Goal: Task Accomplishment & Management: Complete application form

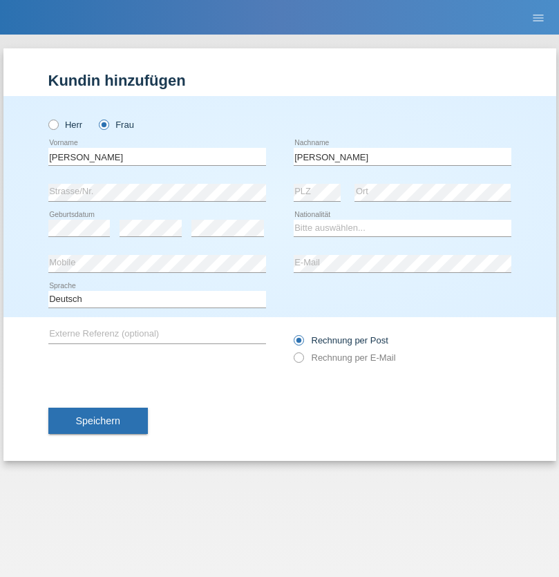
type input "[PERSON_NAME]"
select select "PT"
select select "C"
select select "02"
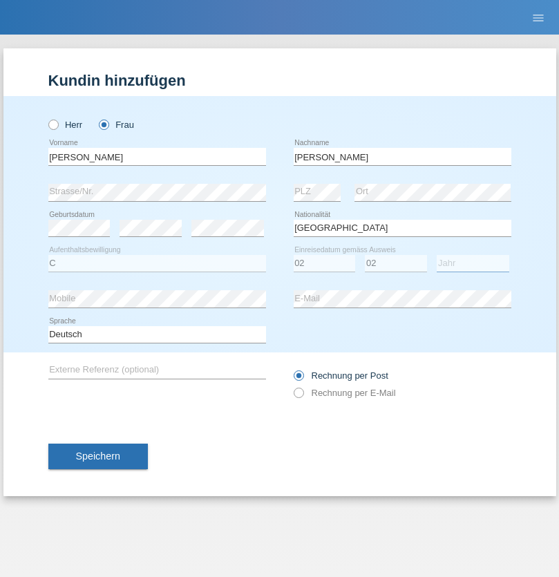
select select "2021"
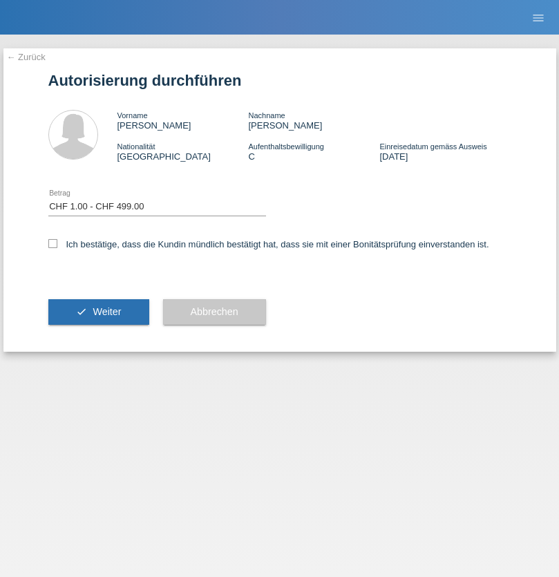
select select "1"
checkbox input "true"
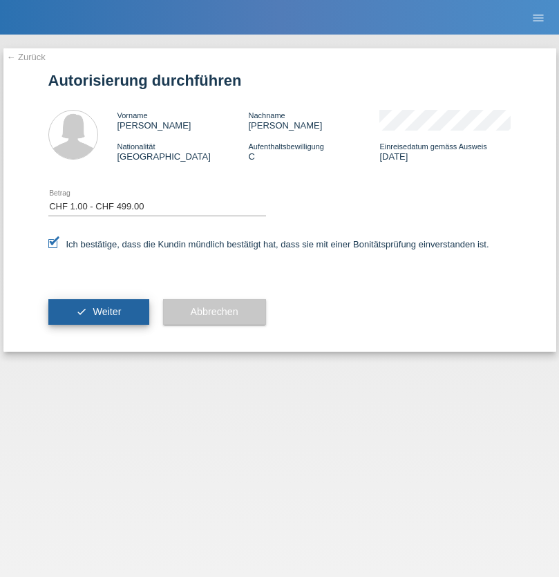
click at [98, 312] on span "Weiter" at bounding box center [107, 311] width 28 height 11
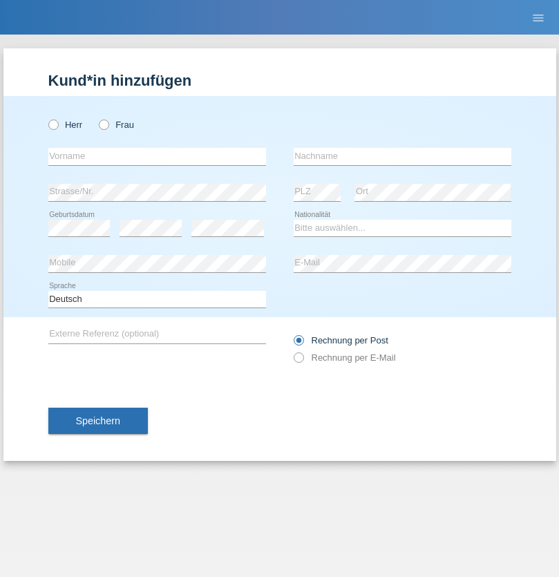
radio input "true"
click at [157, 156] on input "text" at bounding box center [157, 156] width 218 height 17
type input "Varga"
click at [402, 156] on input "text" at bounding box center [403, 156] width 218 height 17
type input "Florin"
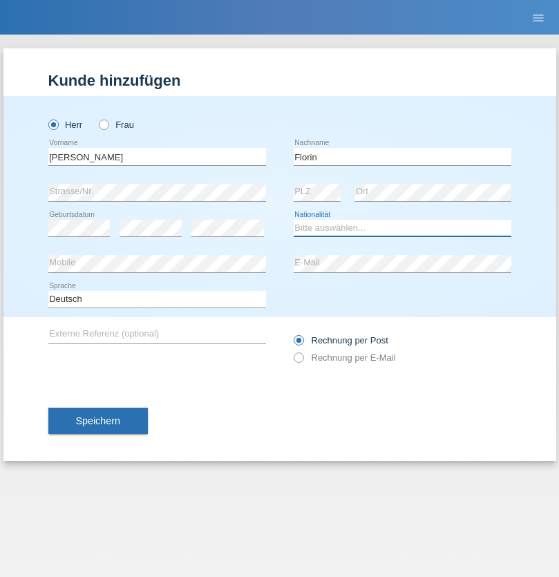
select select "RO"
select select "C"
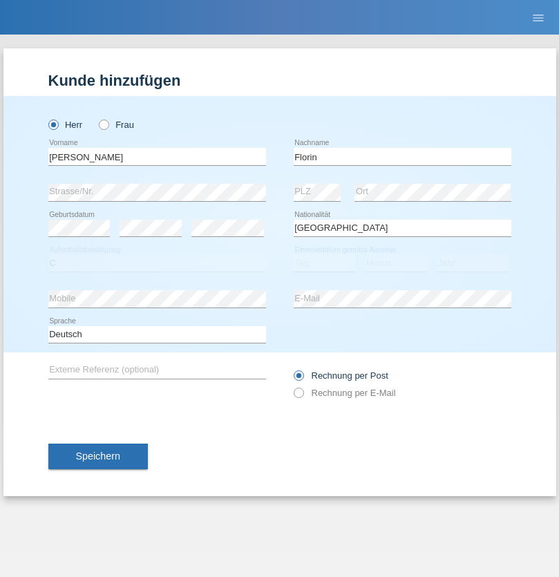
select select "29"
select select "02"
select select "2021"
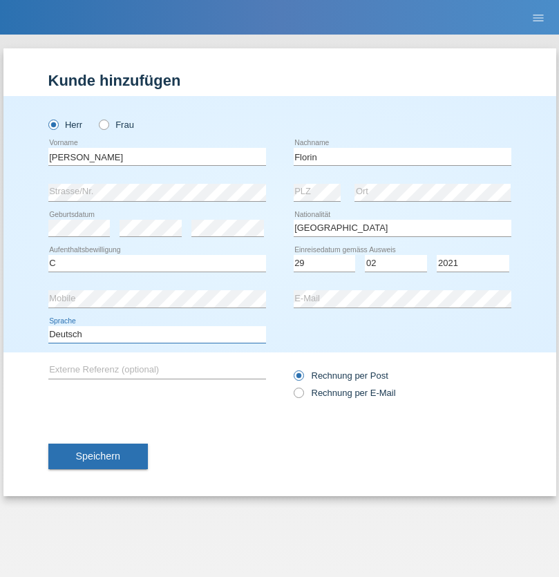
select select "en"
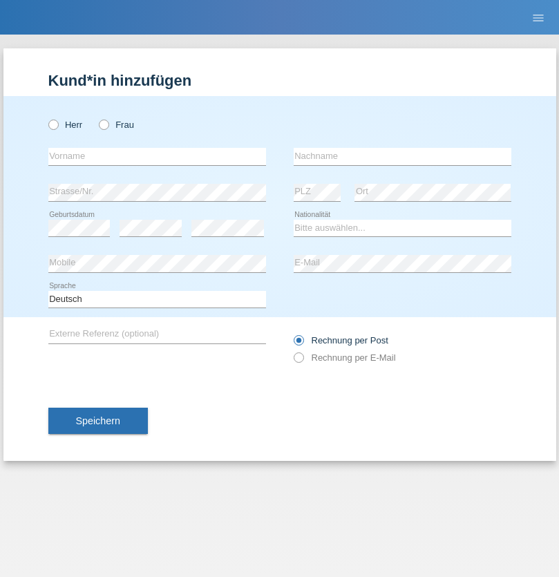
radio input "true"
click at [157, 156] on input "text" at bounding box center [157, 156] width 218 height 17
type input "[PERSON_NAME]"
click at [402, 156] on input "text" at bounding box center [403, 156] width 218 height 17
type input "Krebs"
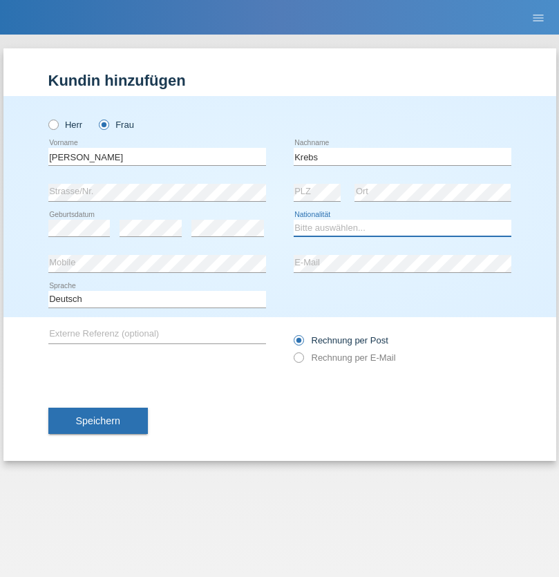
select select "CH"
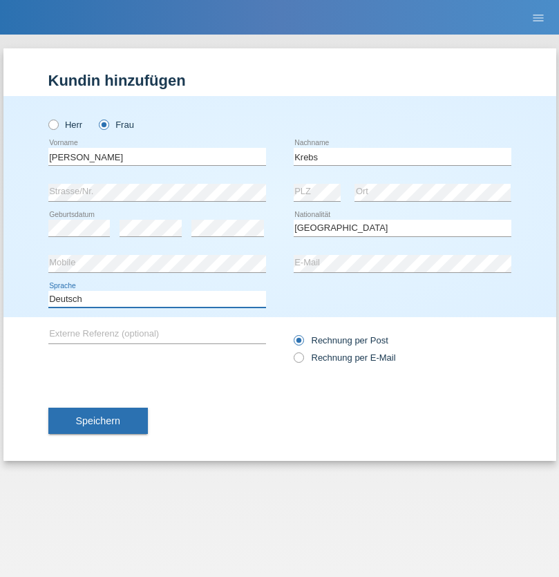
select select "en"
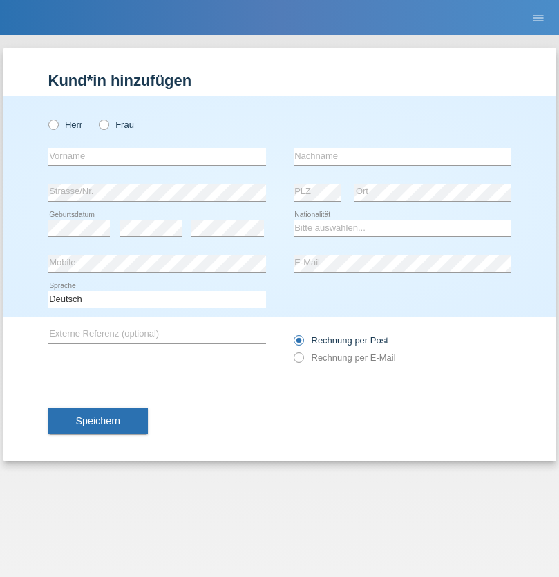
radio input "true"
click at [157, 156] on input "text" at bounding box center [157, 156] width 218 height 17
type input "Qovanaj"
click at [402, 156] on input "text" at bounding box center [403, 156] width 218 height 17
type input "Shaban"
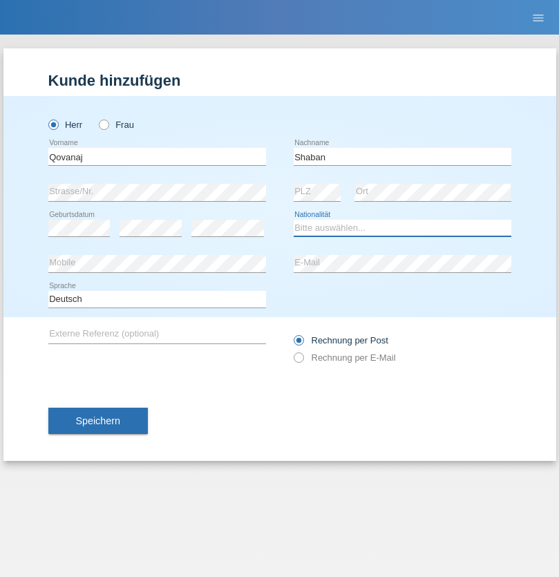
select select "CH"
radio input "true"
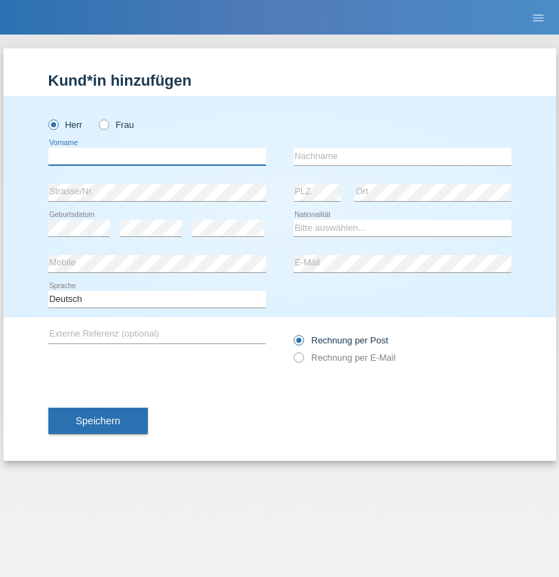
click at [157, 156] on input "text" at bounding box center [157, 156] width 218 height 17
type input "Radosav"
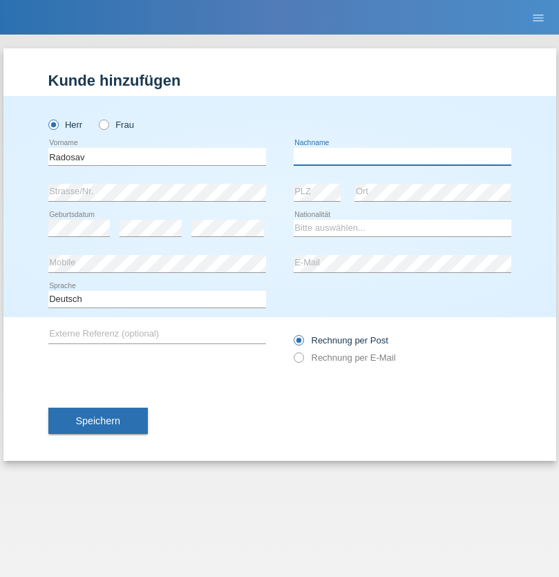
click at [402, 156] on input "text" at bounding box center [403, 156] width 218 height 17
type input "Kostic"
select select "DE"
select select "C"
select select "16"
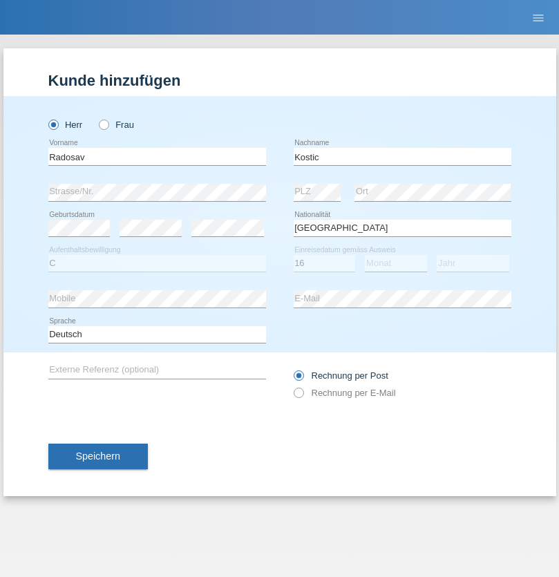
select select "01"
select select "1980"
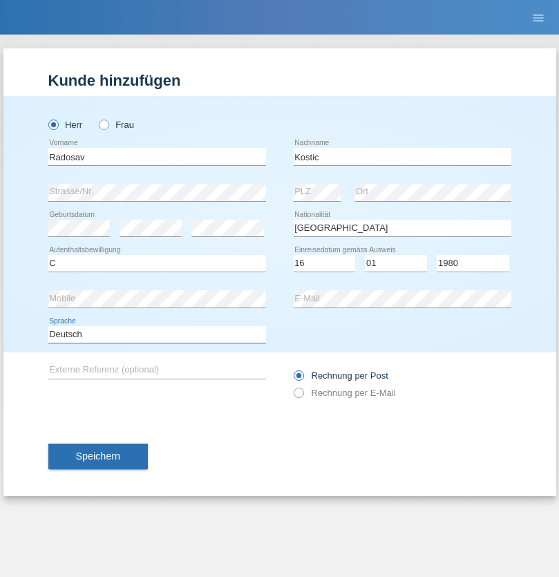
select select "en"
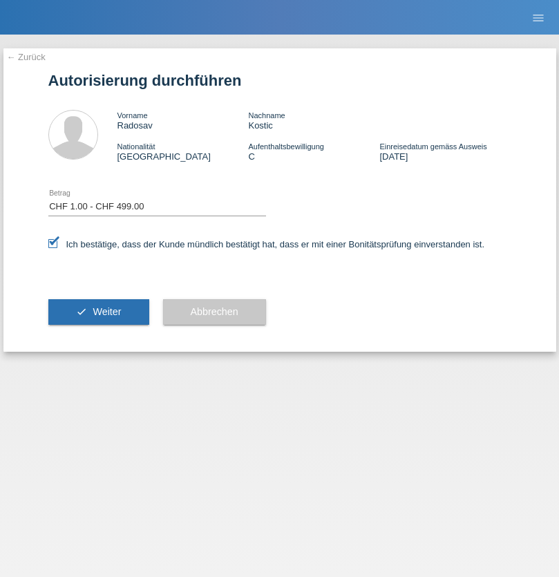
select select "1"
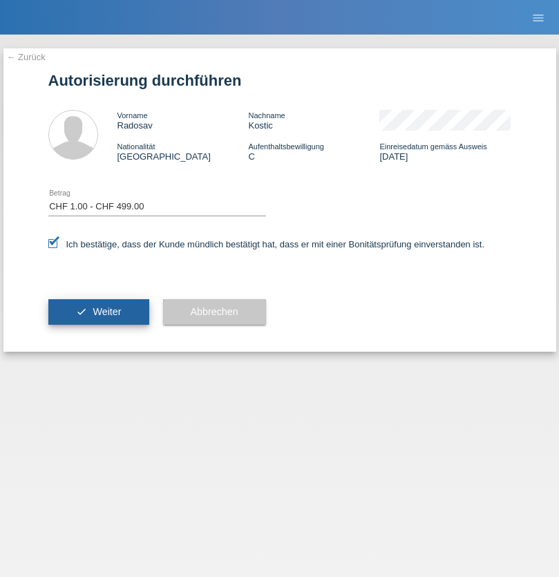
click at [98, 312] on span "Weiter" at bounding box center [107, 311] width 28 height 11
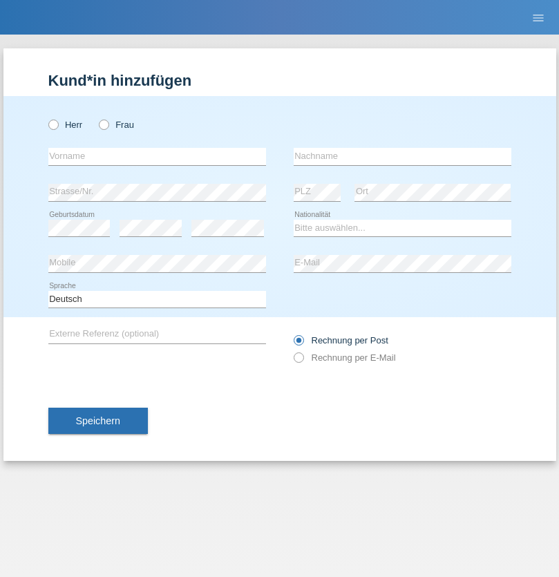
radio input "true"
click at [157, 156] on input "text" at bounding box center [157, 156] width 218 height 17
type input "besjana"
click at [402, 156] on input "text" at bounding box center [403, 156] width 218 height 17
type input "Gashi"
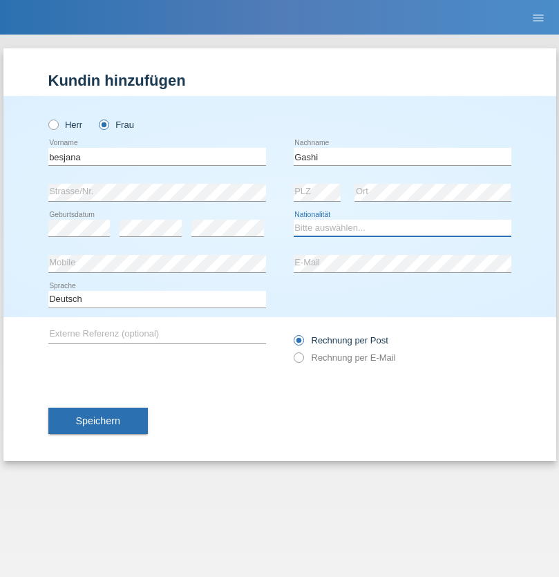
select select "CH"
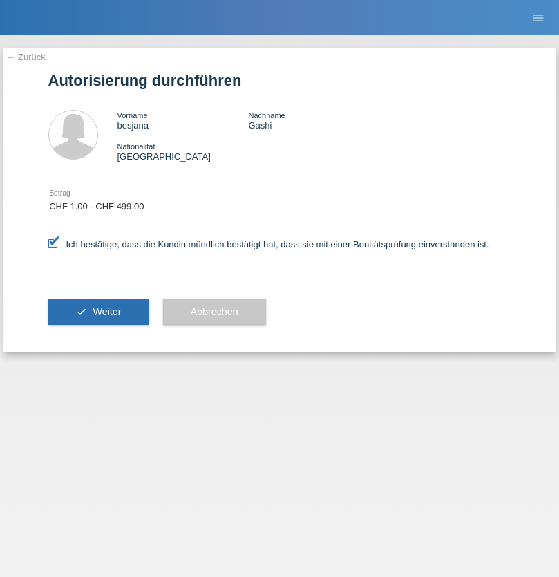
select select "1"
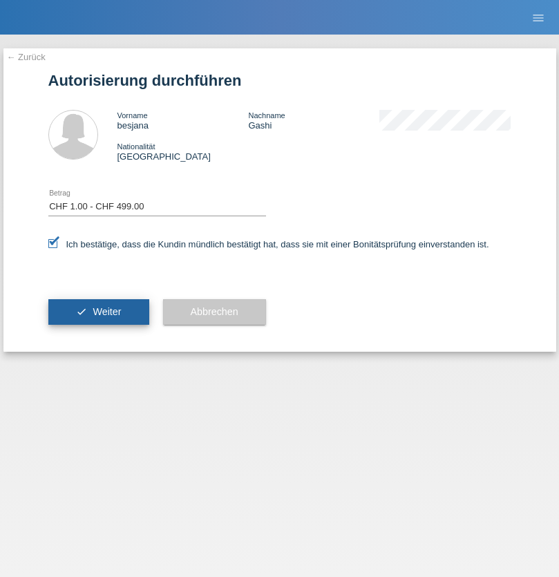
click at [98, 312] on span "Weiter" at bounding box center [107, 311] width 28 height 11
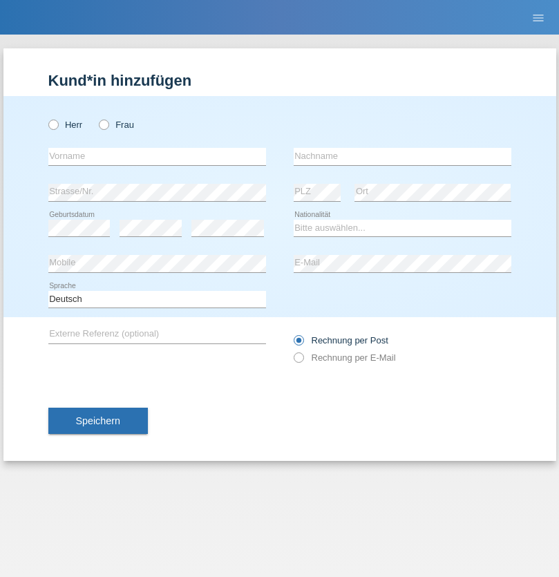
radio input "true"
click at [157, 156] on input "text" at bounding box center [157, 156] width 218 height 17
type input "Radosav"
click at [402, 156] on input "text" at bounding box center [403, 156] width 218 height 17
type input "Kostic"
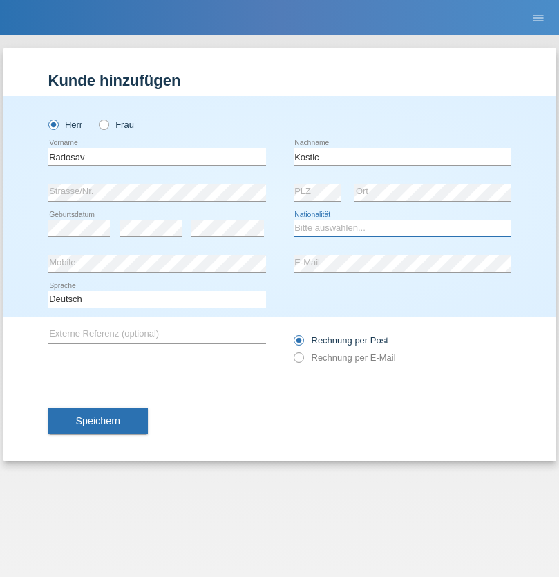
select select "DE"
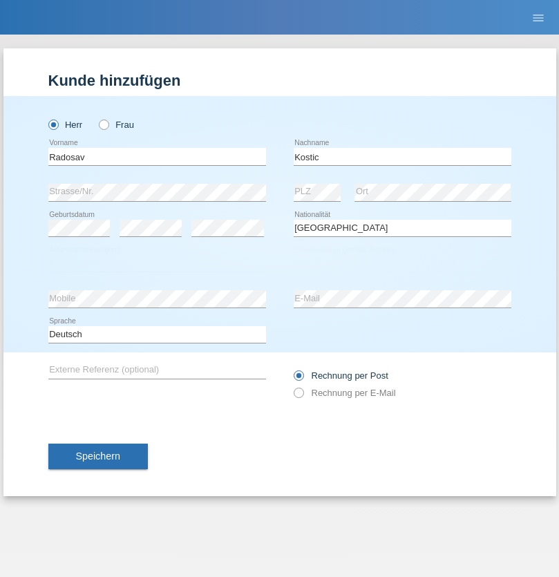
select select "C"
select select "22"
select select "02"
select select "2020"
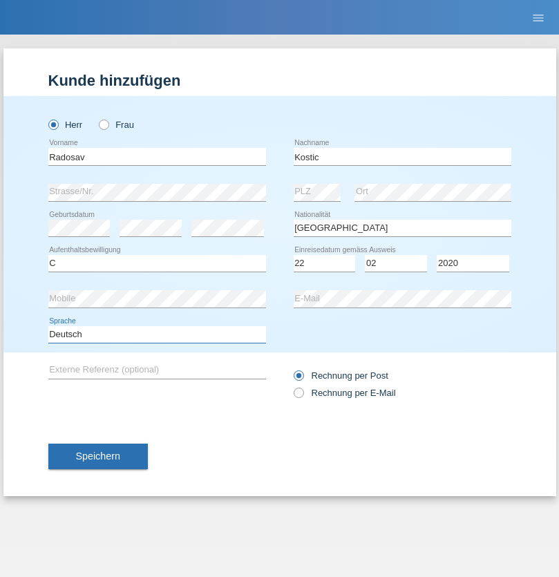
select select "en"
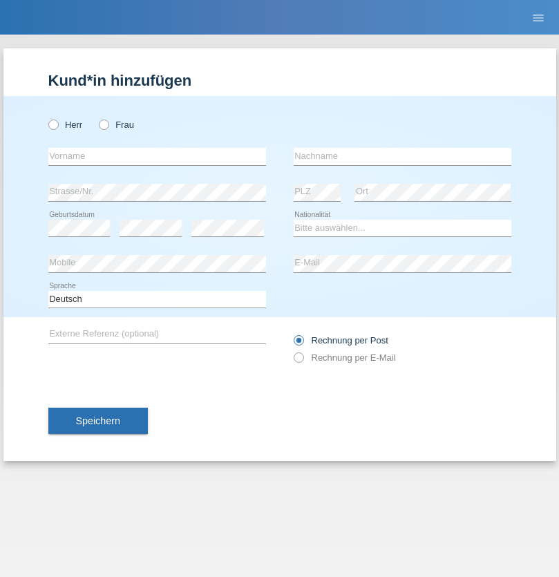
radio input "true"
click at [157, 156] on input "text" at bounding box center [157, 156] width 218 height 17
type input "Marco"
click at [402, 156] on input "text" at bounding box center [403, 156] width 218 height 17
type input "Weinlein"
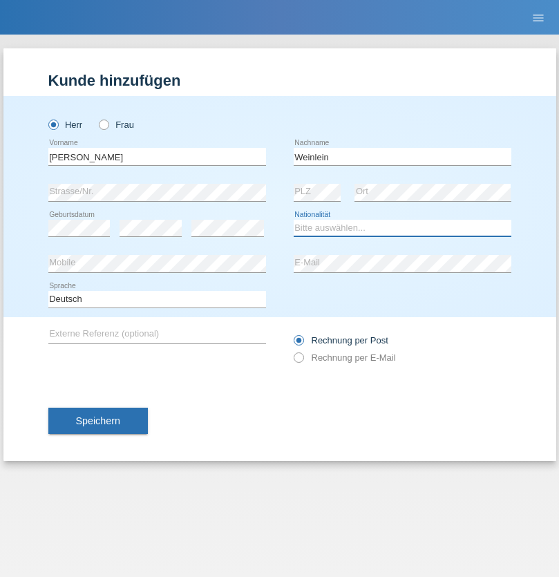
select select "CH"
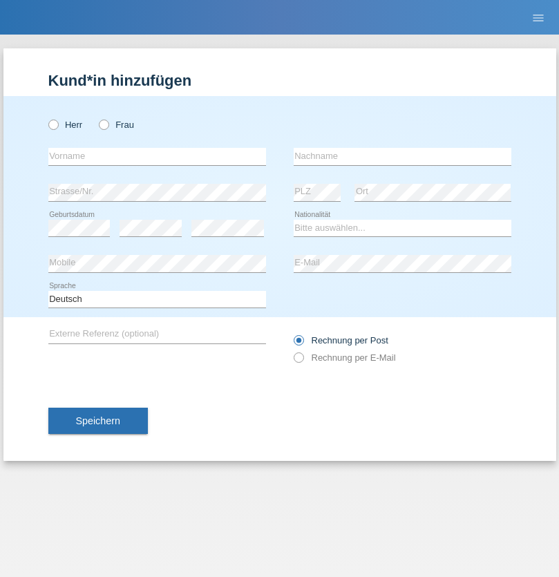
radio input "true"
click at [157, 156] on input "text" at bounding box center [157, 156] width 218 height 17
type input "Jashari lmeri"
click at [402, 156] on input "text" at bounding box center [403, 156] width 218 height 17
type input "Rabije"
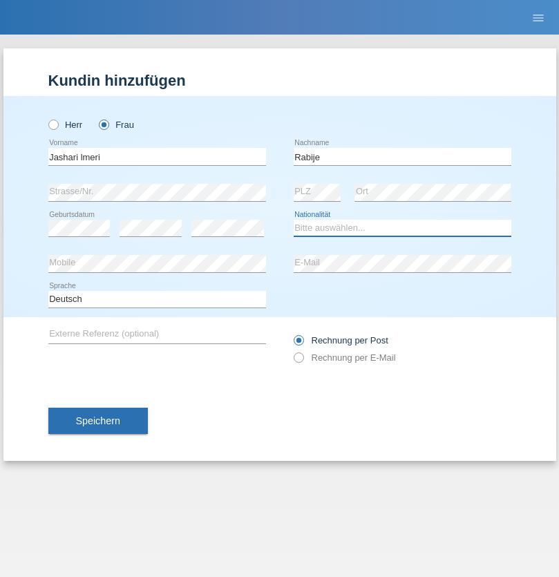
select select "CH"
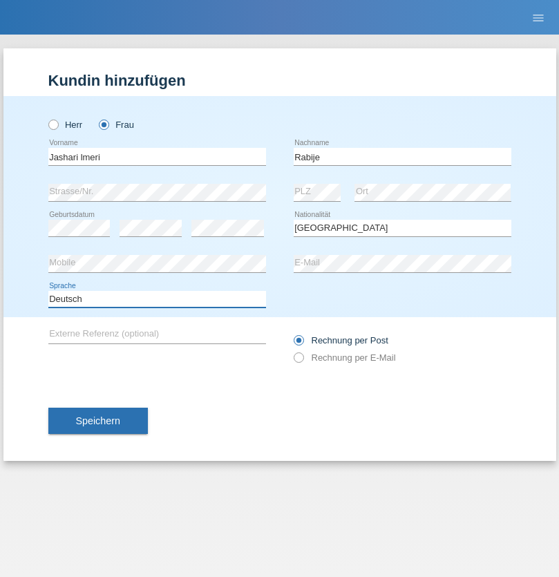
select select "en"
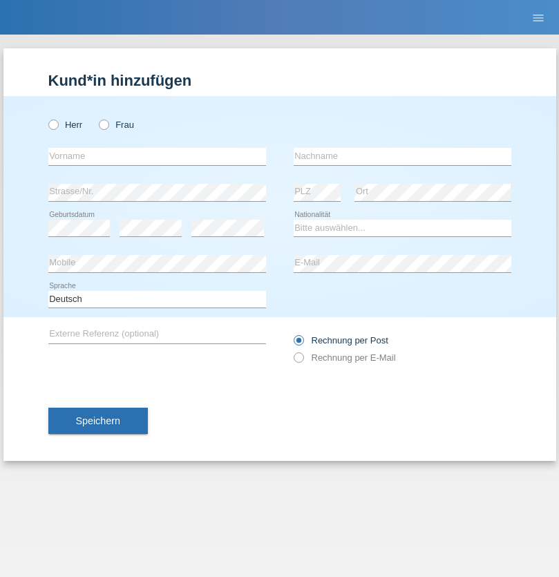
radio input "true"
click at [157, 156] on input "text" at bounding box center [157, 156] width 218 height 17
type input "firat"
click at [402, 156] on input "text" at bounding box center [403, 156] width 218 height 17
type input "kara"
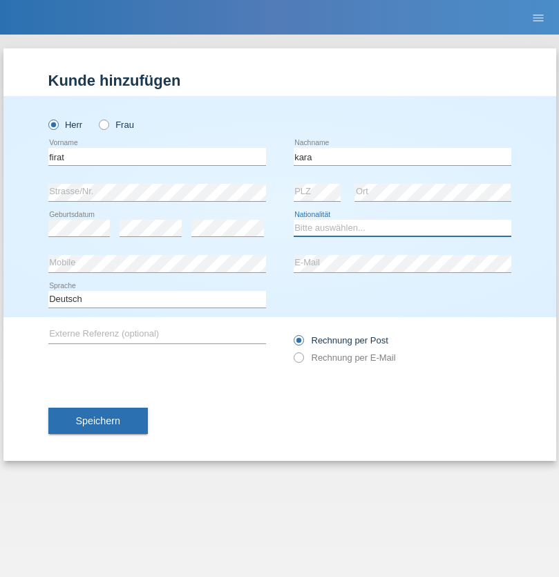
select select "CH"
radio input "true"
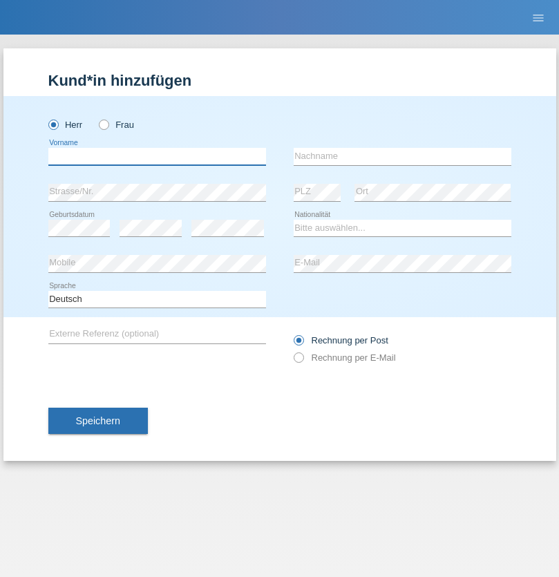
click at [157, 156] on input "text" at bounding box center [157, 156] width 218 height 17
type input "Gigov"
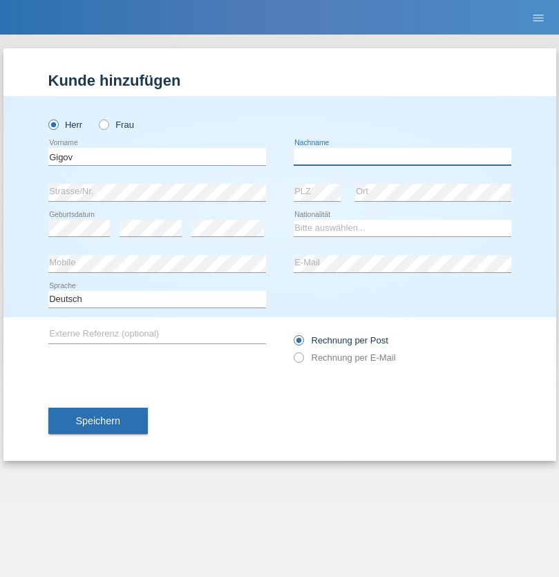
click at [402, 156] on input "text" at bounding box center [403, 156] width 218 height 17
type input "Zhan"
select select "BG"
select select "C"
select select "23"
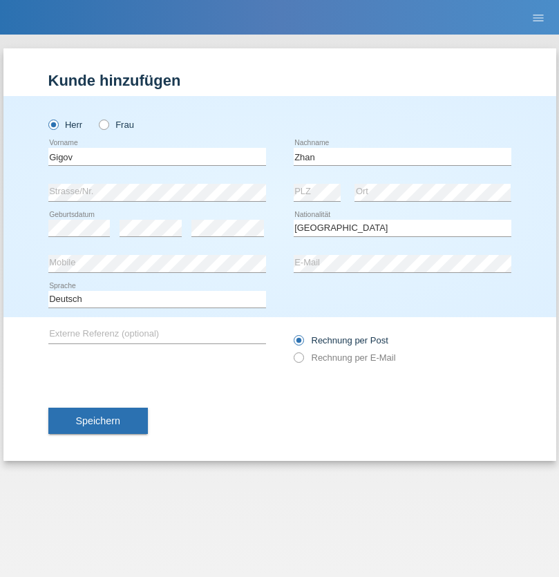
select select "10"
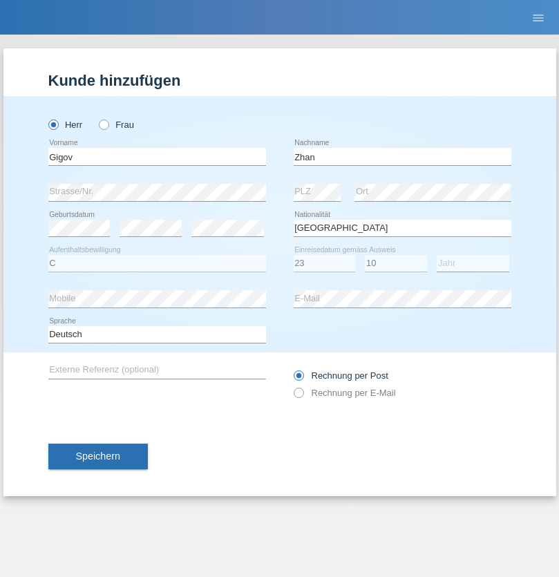
select select "2021"
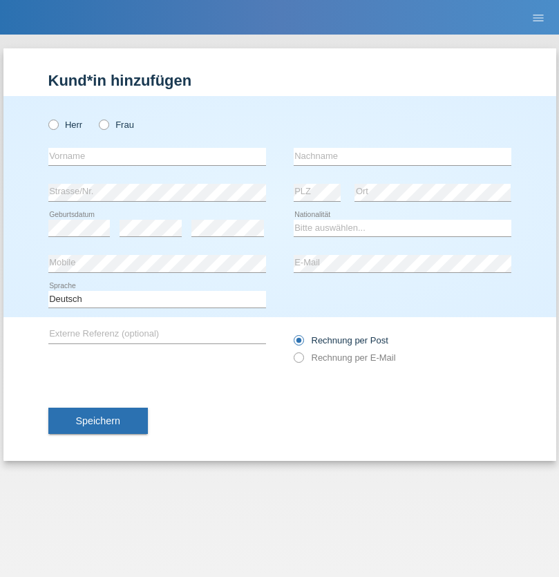
radio input "true"
click at [157, 156] on input "text" at bounding box center [157, 156] width 218 height 17
type input "Amand"
click at [402, 156] on input "text" at bounding box center [403, 156] width 218 height 17
type input "Pires"
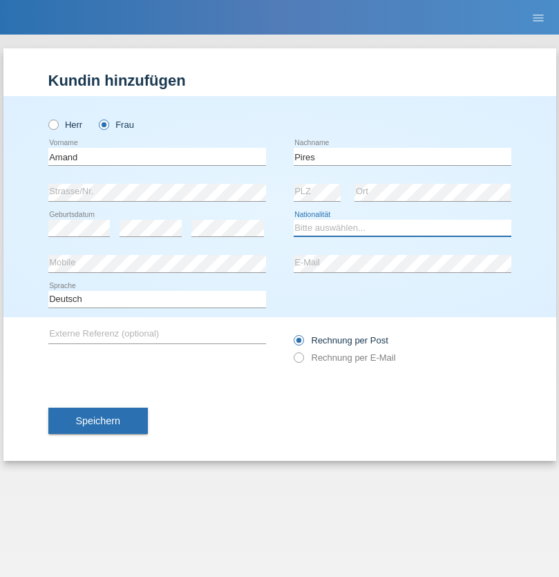
select select "CH"
radio input "true"
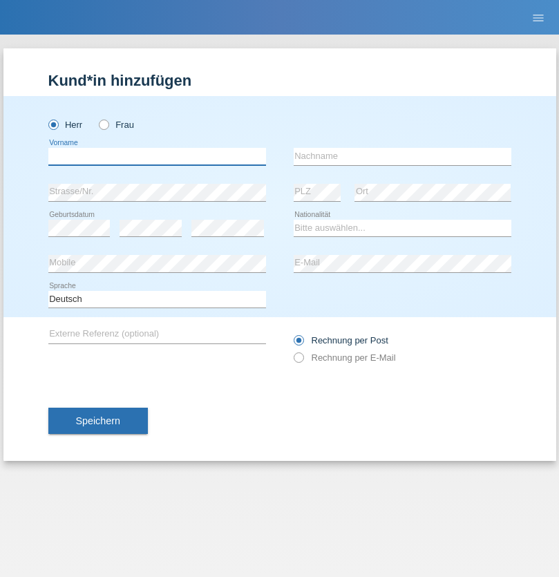
click at [157, 156] on input "text" at bounding box center [157, 156] width 218 height 17
type input "Anwar"
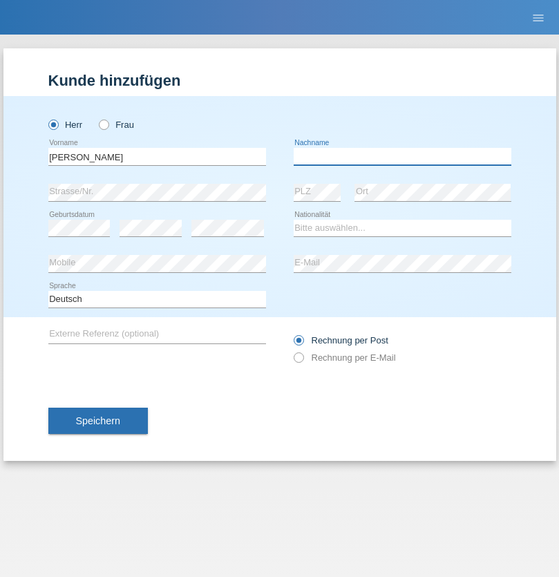
click at [402, 156] on input "text" at bounding box center [403, 156] width 218 height 17
type input "Saidi"
select select "CH"
radio input "true"
click at [157, 156] on input "text" at bounding box center [157, 156] width 218 height 17
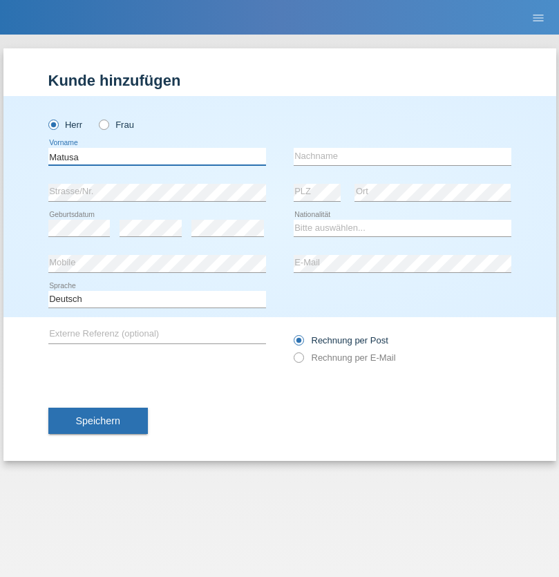
type input "Matusa"
click at [402, 156] on input "text" at bounding box center [403, 156] width 218 height 17
type input "[PERSON_NAME]"
select select "OM"
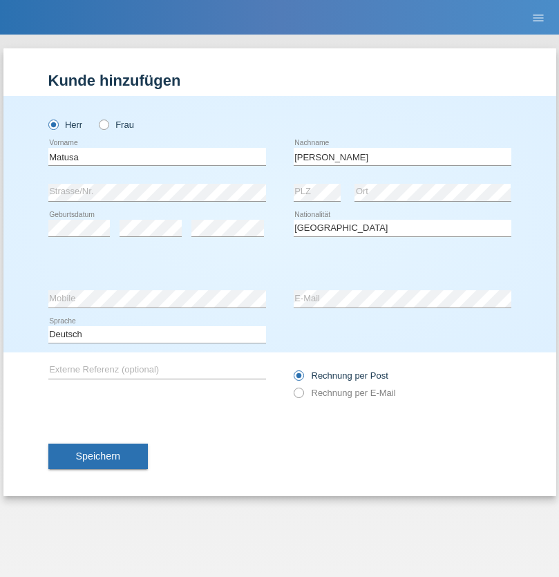
select select "C"
select select "01"
select select "06"
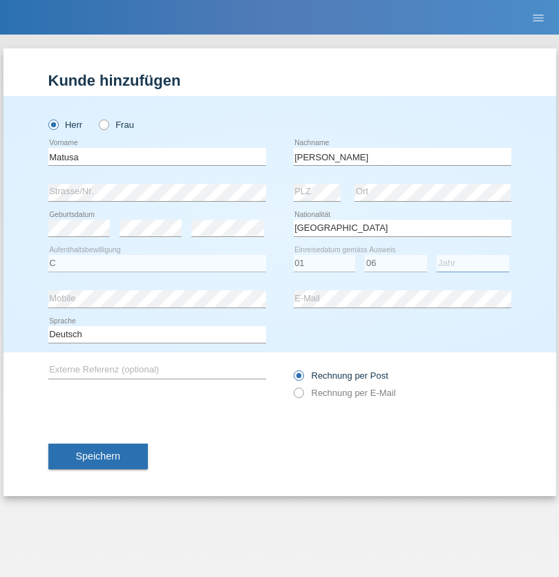
select select "2016"
select select "en"
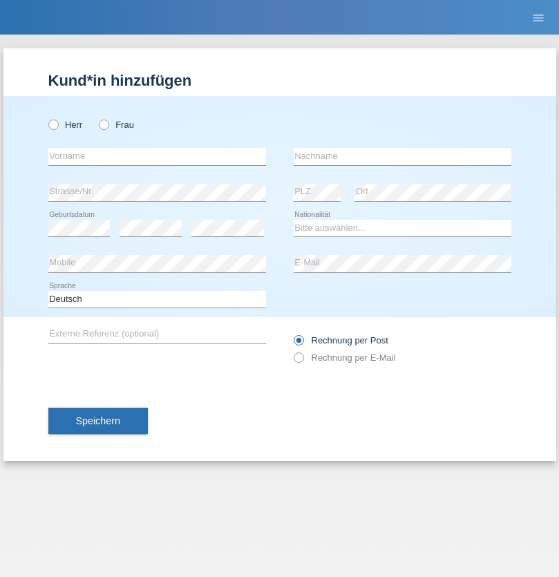
radio input "true"
click at [157, 156] on input "text" at bounding box center [157, 156] width 218 height 17
type input "[PERSON_NAME]"
click at [402, 156] on input "text" at bounding box center [403, 156] width 218 height 17
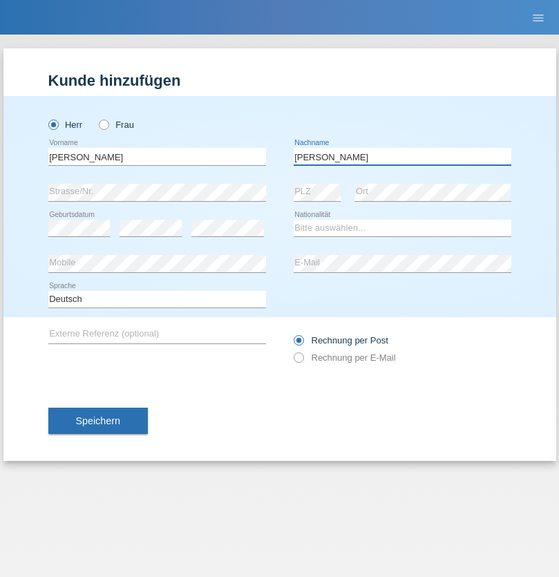
type input "[PERSON_NAME]"
select select "PT"
select select "C"
select select "23"
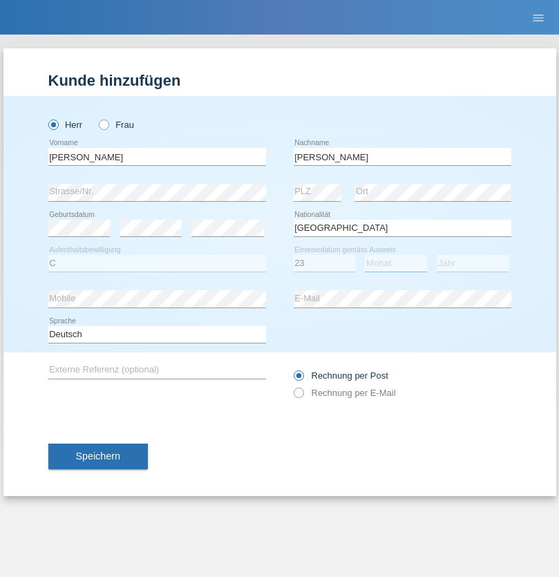
select select "08"
select select "2021"
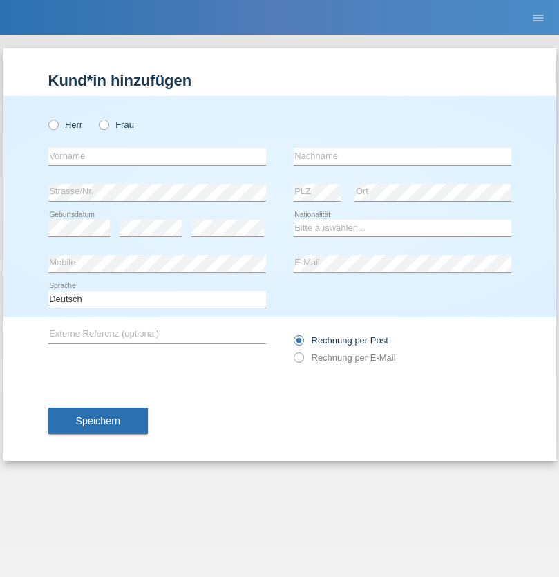
radio input "true"
click at [157, 156] on input "text" at bounding box center [157, 156] width 218 height 17
type input "Luca"
click at [402, 156] on input "text" at bounding box center [403, 156] width 218 height 17
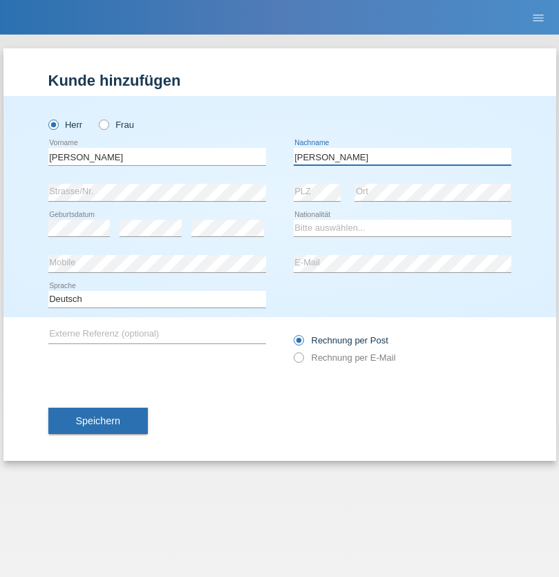
type input "Meier"
select select "CH"
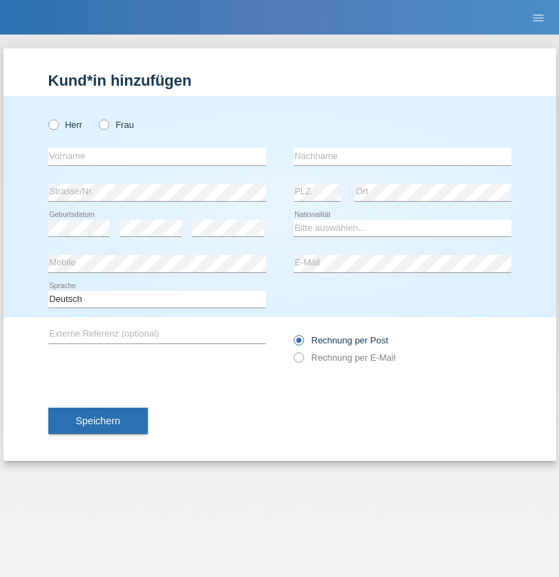
radio input "true"
click at [157, 156] on input "text" at bounding box center [157, 156] width 218 height 17
type input "Szilvia"
click at [402, 156] on input "text" at bounding box center [403, 156] width 218 height 17
type input "Olakh"
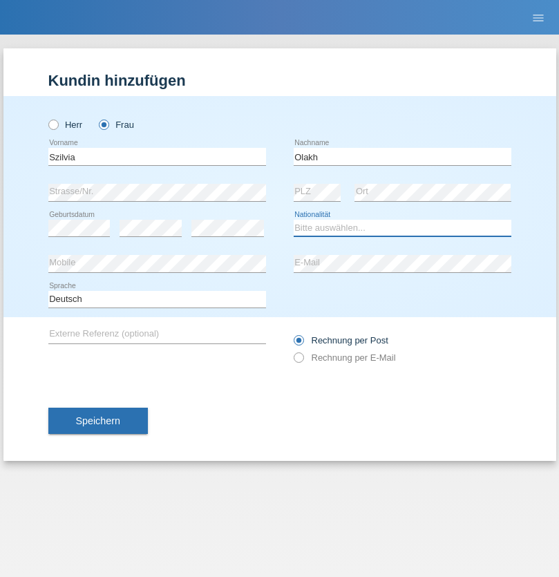
select select "UA"
select select "C"
select select "14"
select select "09"
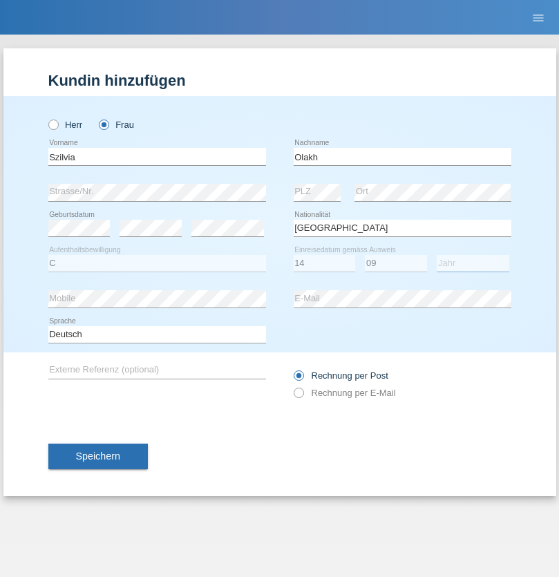
select select "2021"
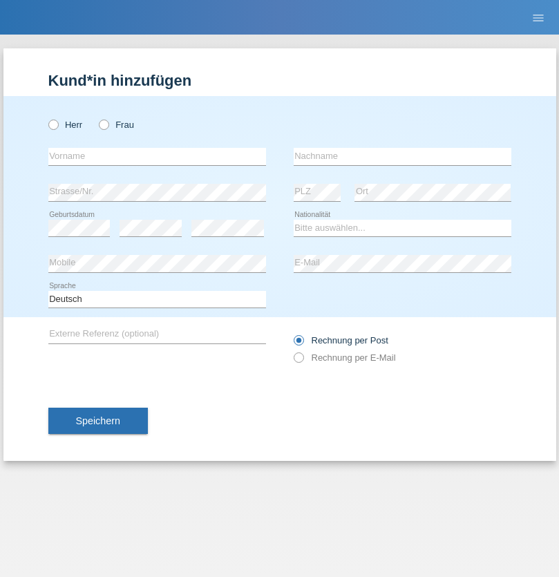
radio input "true"
click at [157, 156] on input "text" at bounding box center [157, 156] width 218 height 17
type input "Asrit"
click at [402, 156] on input "text" at bounding box center [403, 156] width 218 height 17
type input "Kupa"
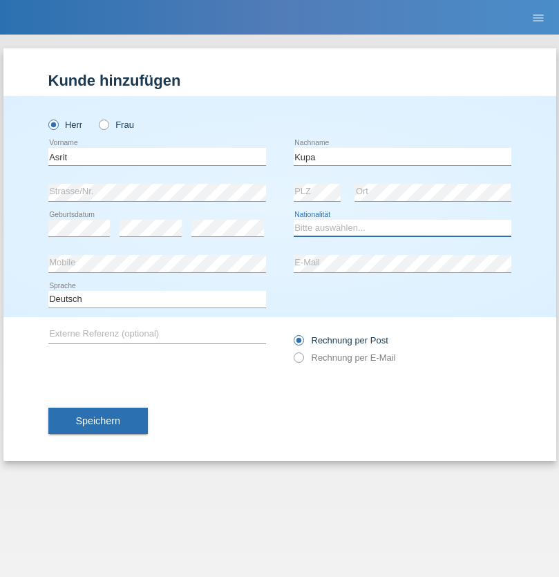
select select "MK"
select select "C"
select select "27"
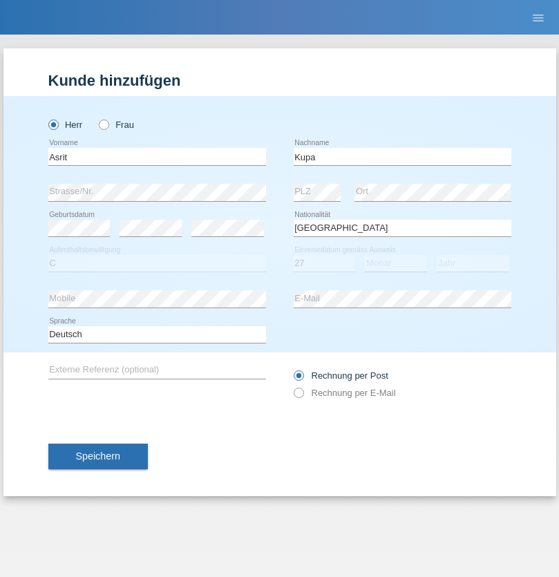
select select "05"
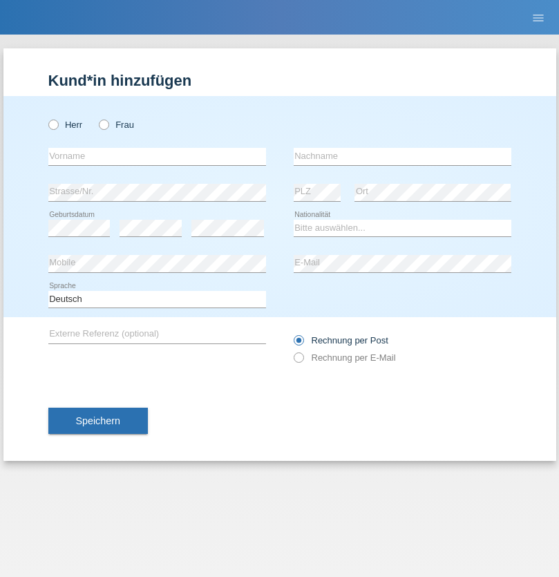
radio input "true"
click at [157, 156] on input "text" at bounding box center [157, 156] width 218 height 17
type input "[PERSON_NAME]"
click at [402, 156] on input "text" at bounding box center [403, 156] width 218 height 17
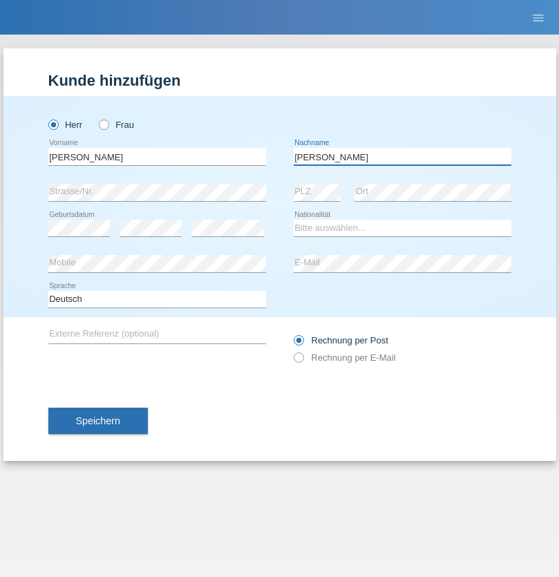
type input "[PERSON_NAME]"
select select "SY"
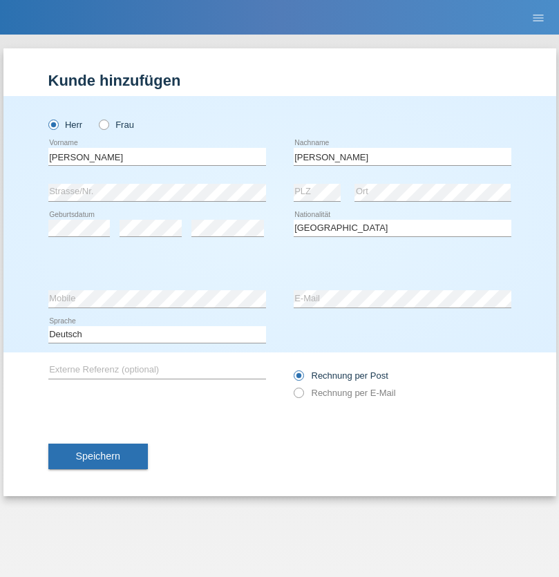
select select "C"
select select "14"
select select "09"
select select "2021"
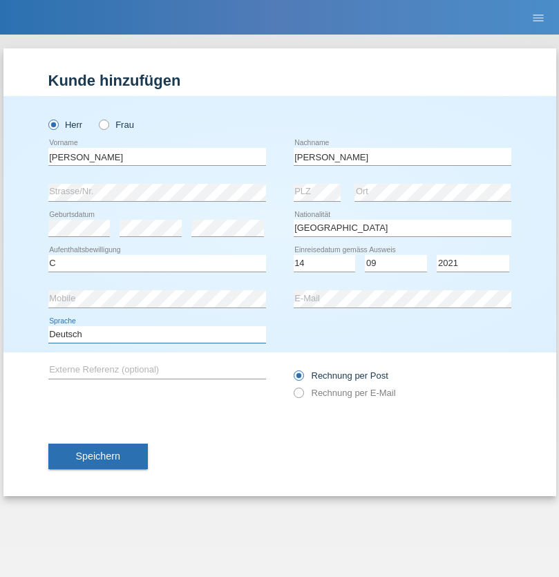
select select "en"
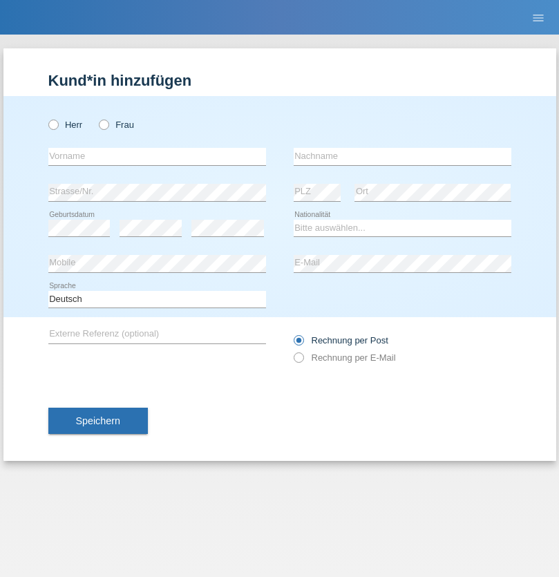
radio input "true"
select select "CH"
radio input "true"
click at [157, 156] on input "text" at bounding box center [157, 156] width 218 height 17
type input "[PERSON_NAME]"
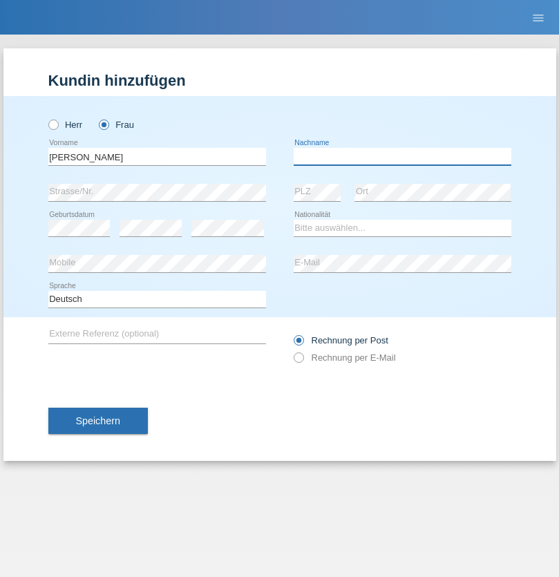
click at [402, 156] on input "text" at bounding box center [403, 156] width 218 height 17
type input "Bacic"
select select "CH"
